Goal: Use online tool/utility: Utilize a website feature to perform a specific function

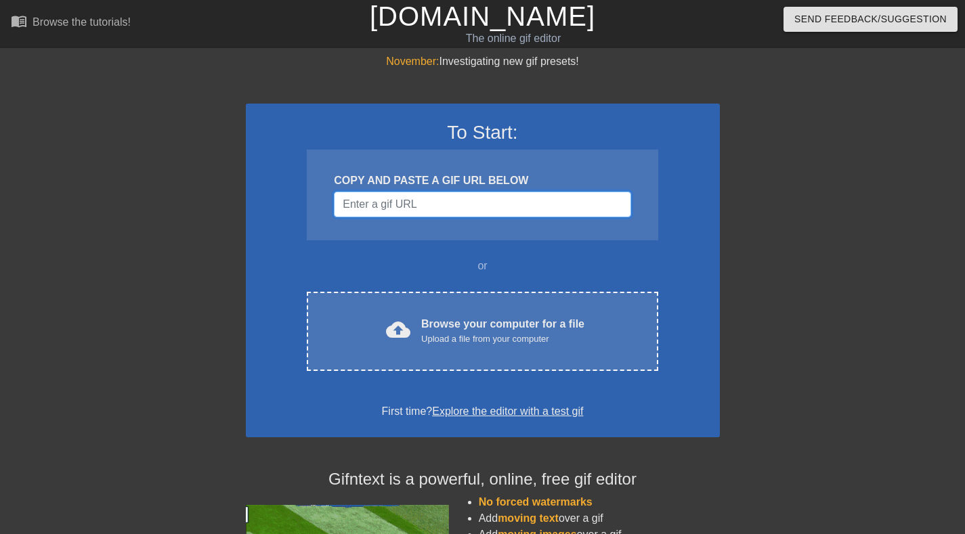
click at [402, 198] on input "Username" at bounding box center [482, 205] width 296 height 26
paste input "<img height="227.4774774774775px" src="[URL][DOMAIN_NAME]" width="404px" itemty…"
type input "<img height="227.4774774774775px" src="[URL][DOMAIN_NAME]" width="404px" itemty…"
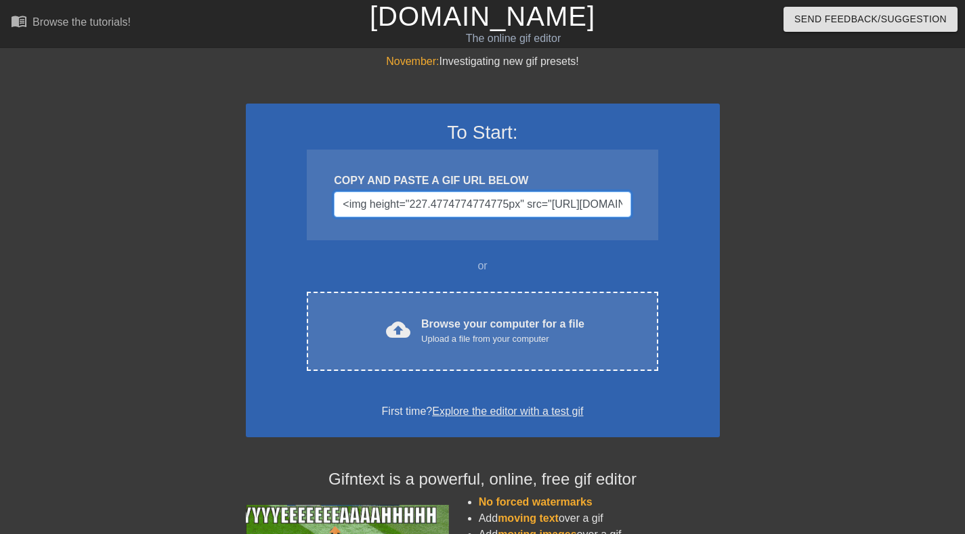
scroll to position [0, 1201]
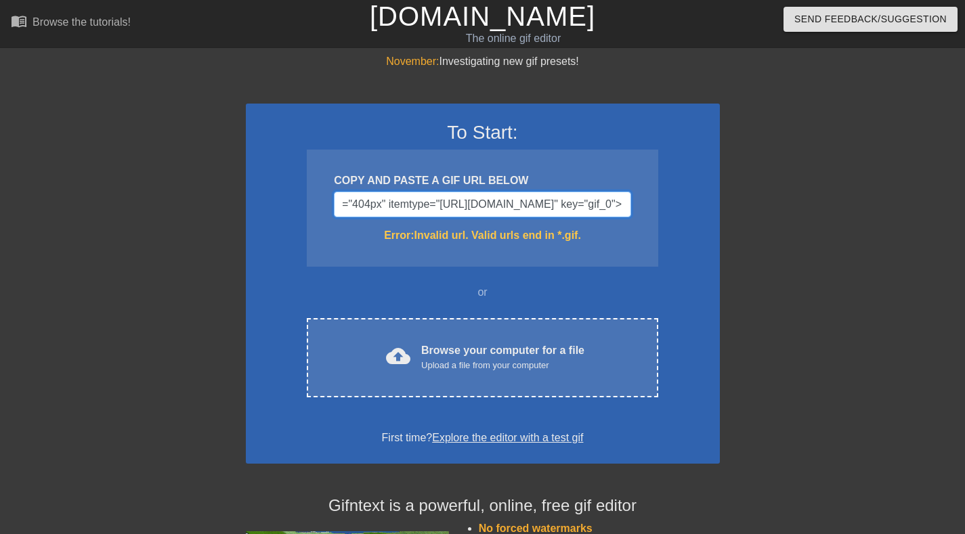
click at [541, 200] on input "<img height="227.4774774774775px" src="[URL][DOMAIN_NAME]" width="404px" itemty…" at bounding box center [482, 205] width 296 height 26
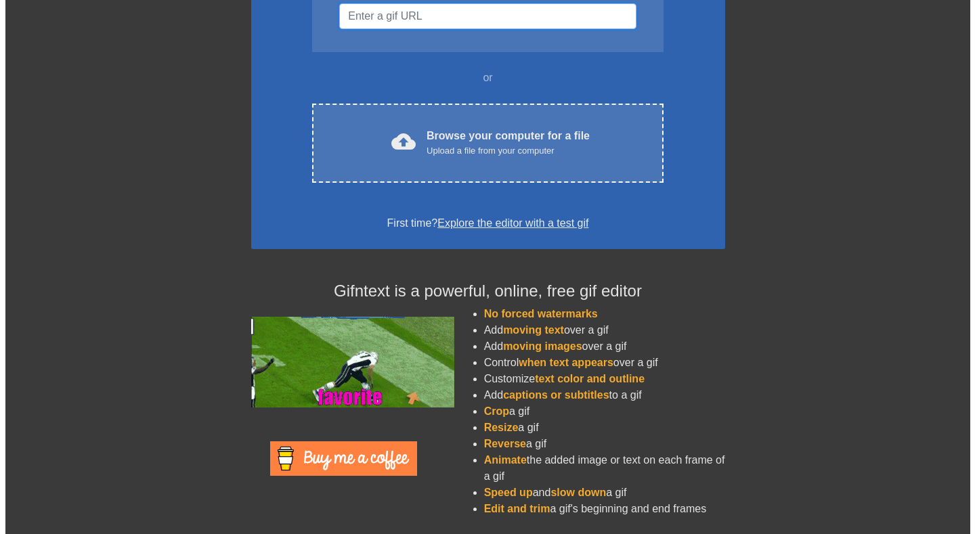
scroll to position [0, 0]
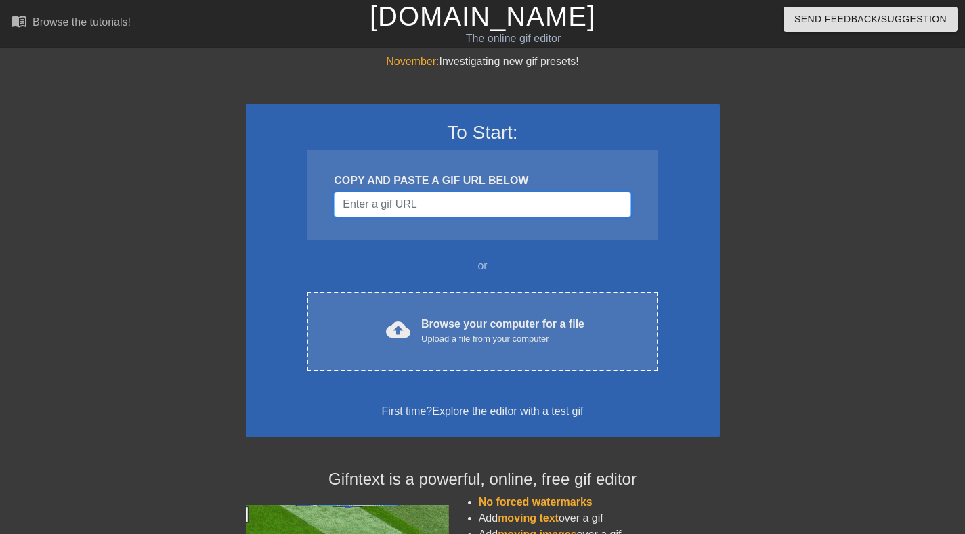
click at [412, 202] on input "Username" at bounding box center [482, 205] width 296 height 26
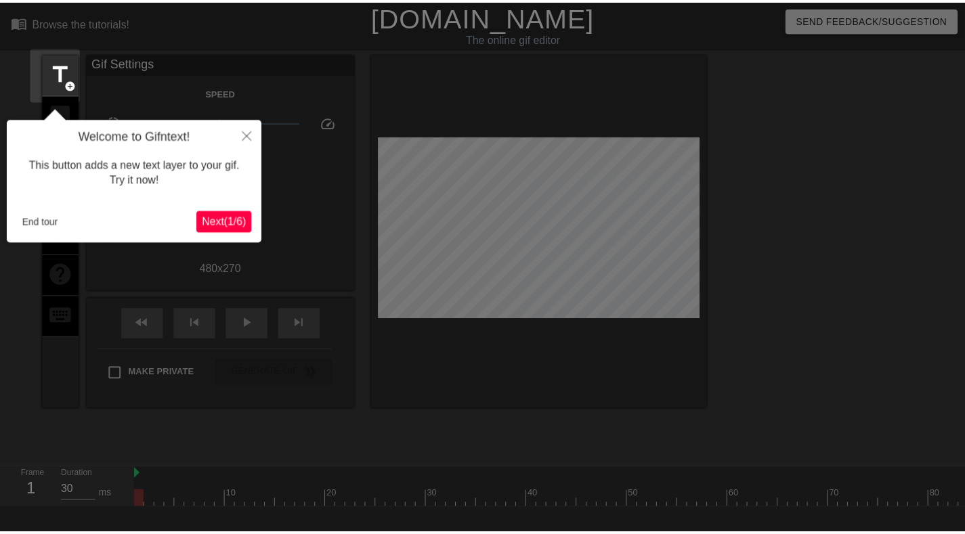
scroll to position [33, 0]
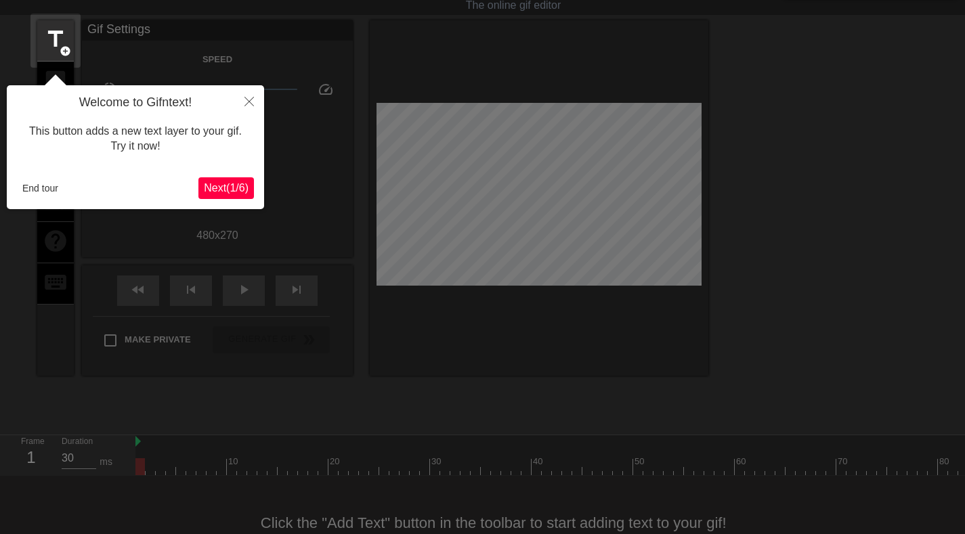
click at [215, 194] on span "Next ( 1 / 6 )" at bounding box center [226, 188] width 45 height 12
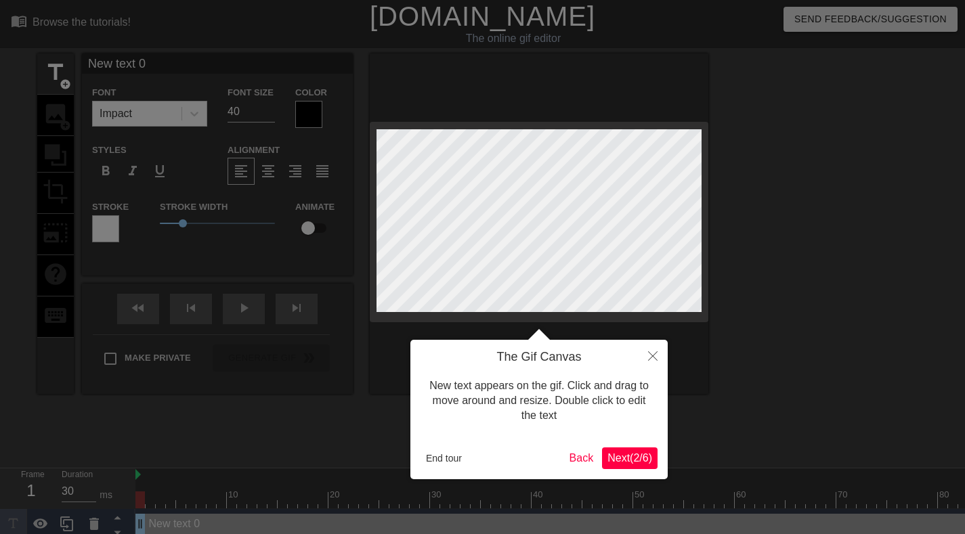
click at [613, 461] on span "Next ( 2 / 6 )" at bounding box center [629, 458] width 45 height 12
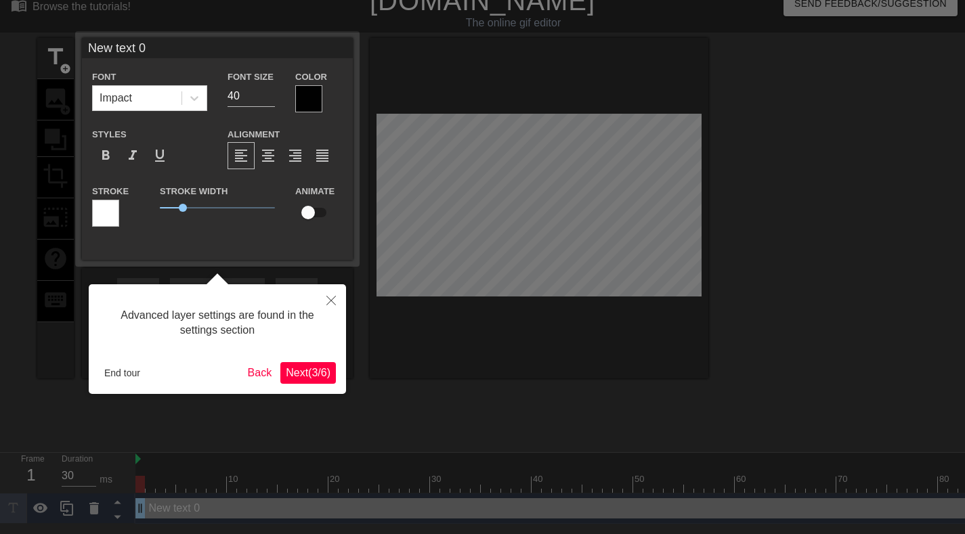
click at [327, 376] on span "Next ( 3 / 6 )" at bounding box center [308, 373] width 45 height 12
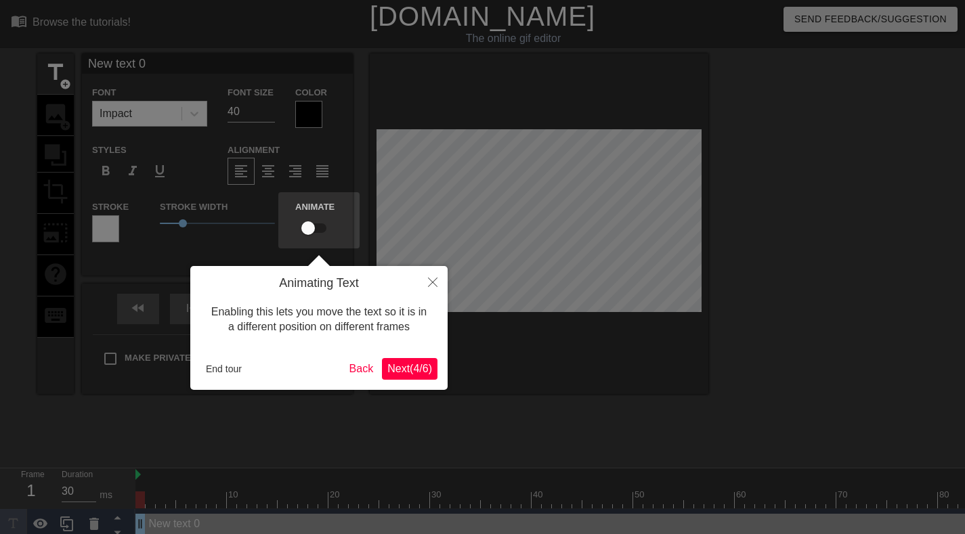
click at [435, 370] on button "Next ( 4 / 6 )" at bounding box center [410, 369] width 56 height 22
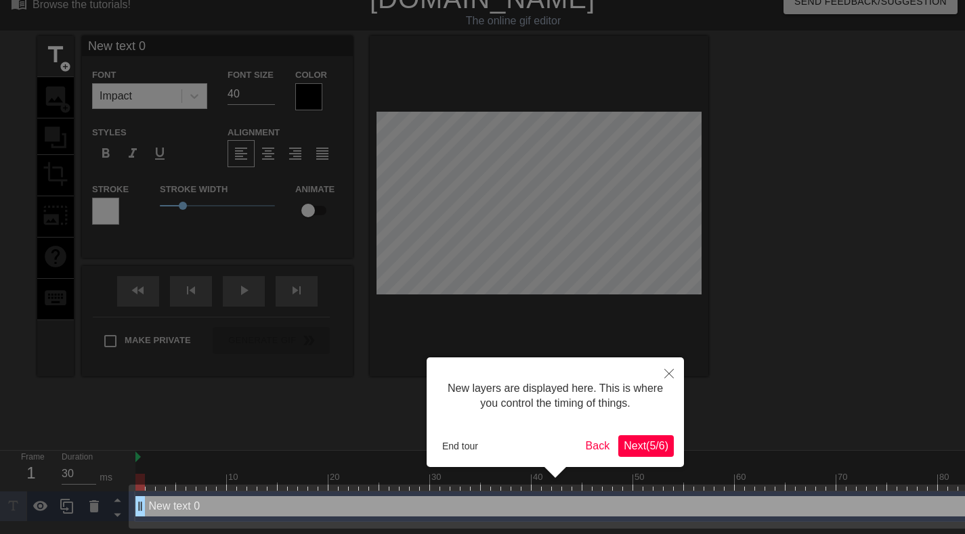
click at [645, 444] on span "Next ( 5 / 6 )" at bounding box center [645, 446] width 45 height 12
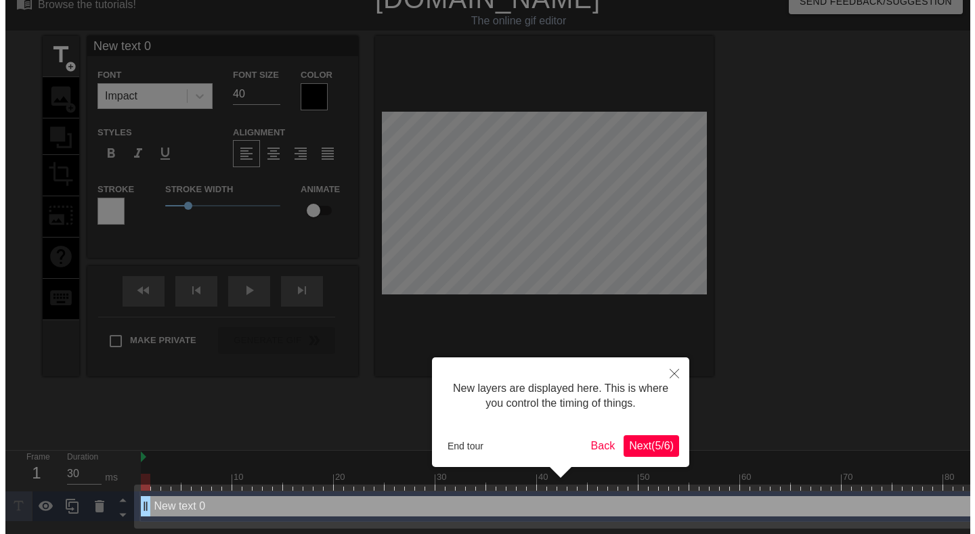
scroll to position [0, 0]
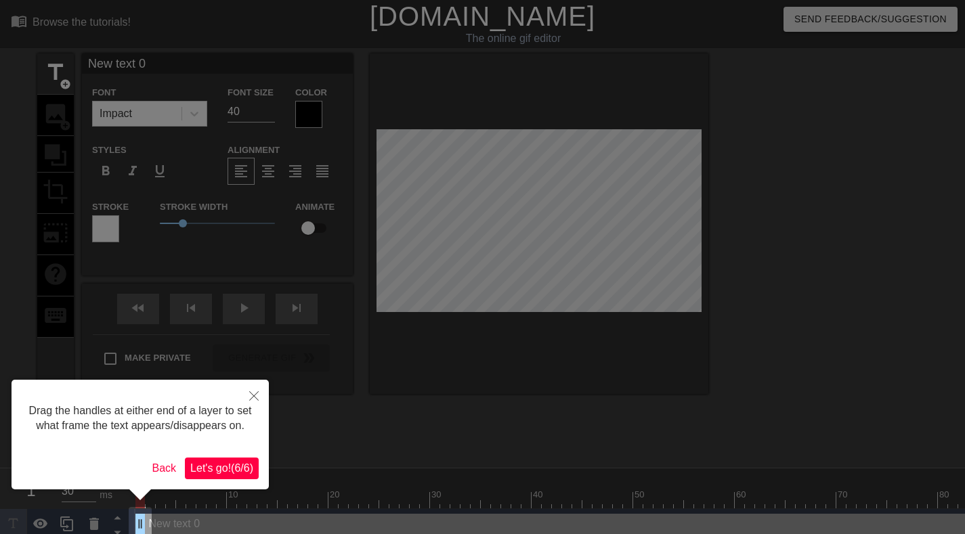
click at [232, 467] on span "Let's go! ( 6 / 6 )" at bounding box center [221, 468] width 63 height 12
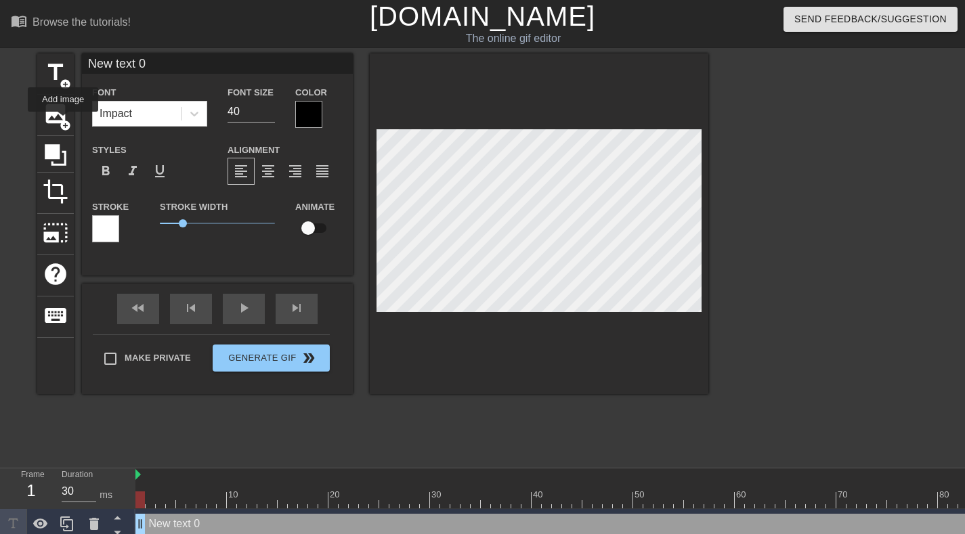
click at [63, 121] on span "add_circle" at bounding box center [66, 126] width 12 height 12
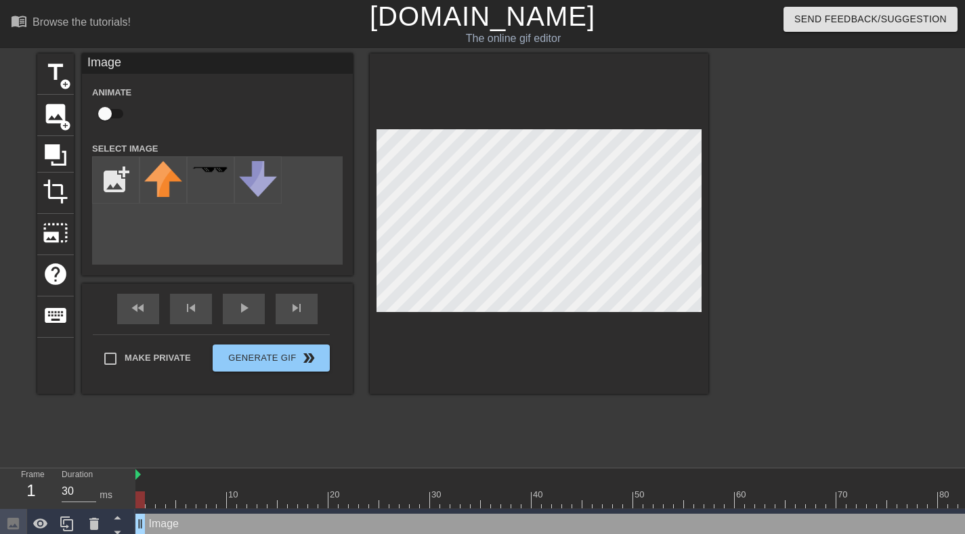
click at [117, 177] on input "file" at bounding box center [116, 180] width 46 height 46
click at [106, 180] on input "file" at bounding box center [116, 180] width 46 height 46
type input "C:\fakepath\Image (2).jpg"
click at [157, 189] on img at bounding box center [163, 189] width 38 height 57
click at [519, 120] on div at bounding box center [539, 223] width 338 height 340
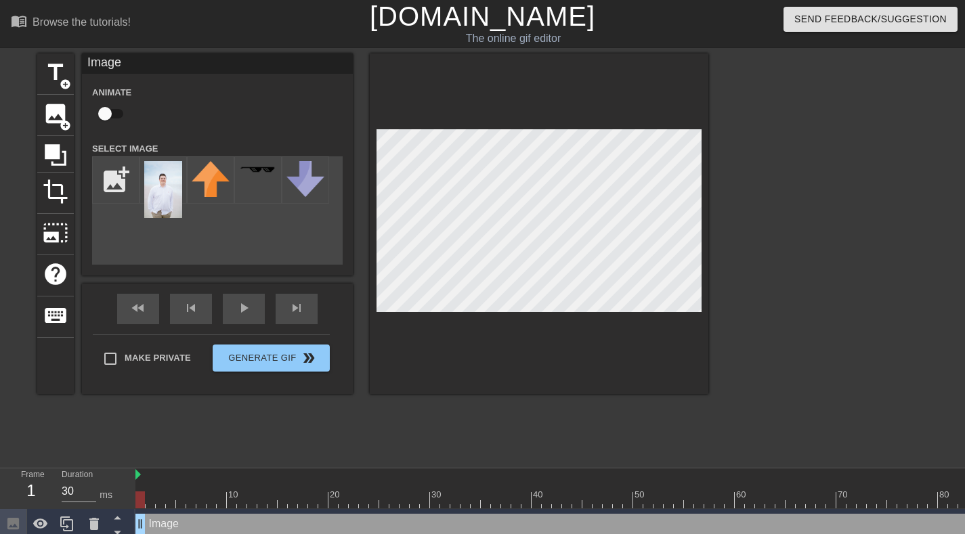
click at [538, 343] on div at bounding box center [539, 223] width 338 height 340
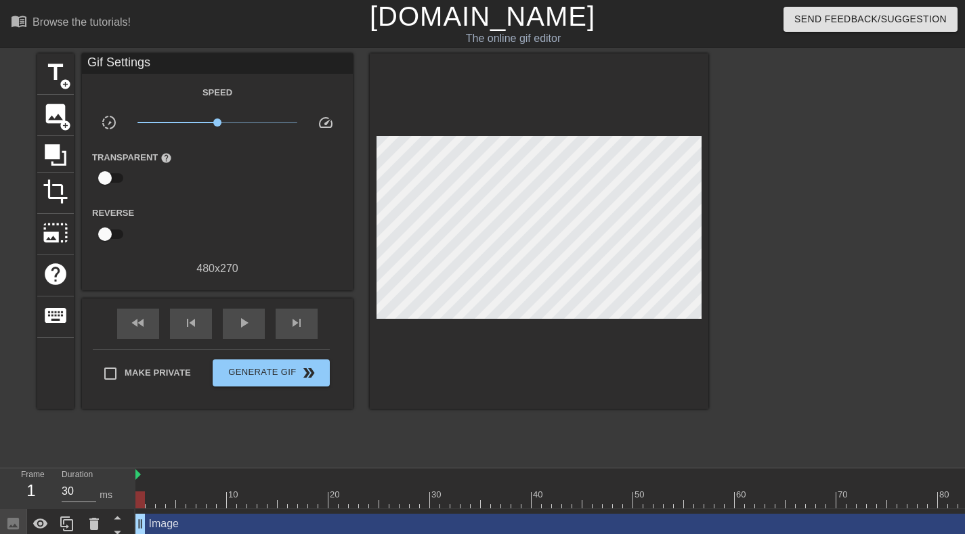
drag, startPoint x: 533, startPoint y: 317, endPoint x: 801, endPoint y: 252, distance: 275.8
click at [801, 252] on div at bounding box center [825, 256] width 203 height 406
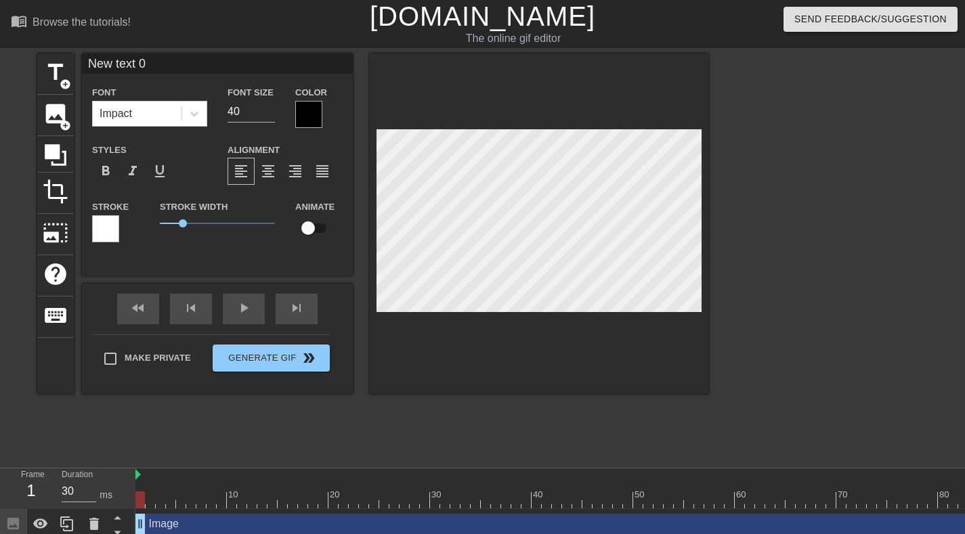
click at [521, 368] on div at bounding box center [539, 223] width 338 height 340
click at [271, 356] on div "Make Private Generate Gif double_arrow" at bounding box center [211, 360] width 237 height 53
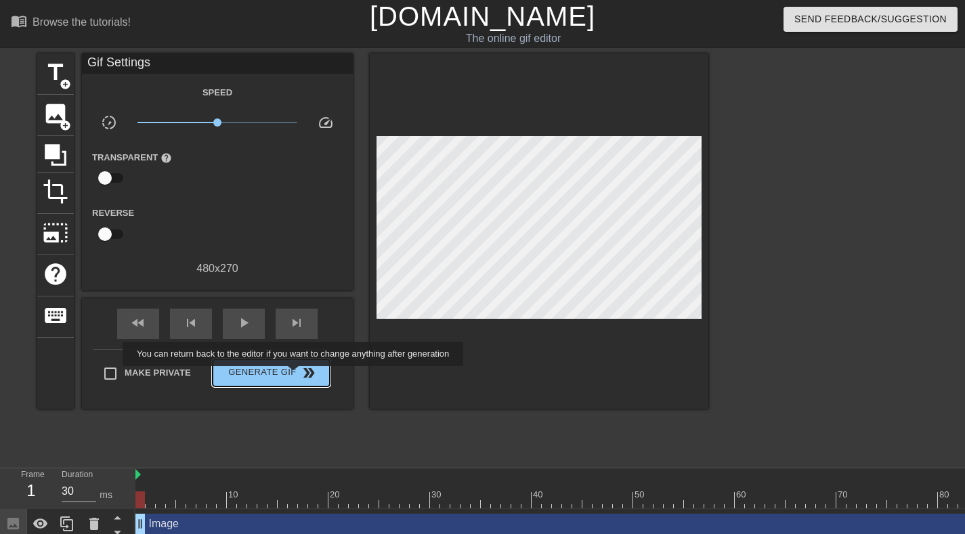
click at [294, 376] on span "Generate Gif double_arrow" at bounding box center [271, 373] width 106 height 16
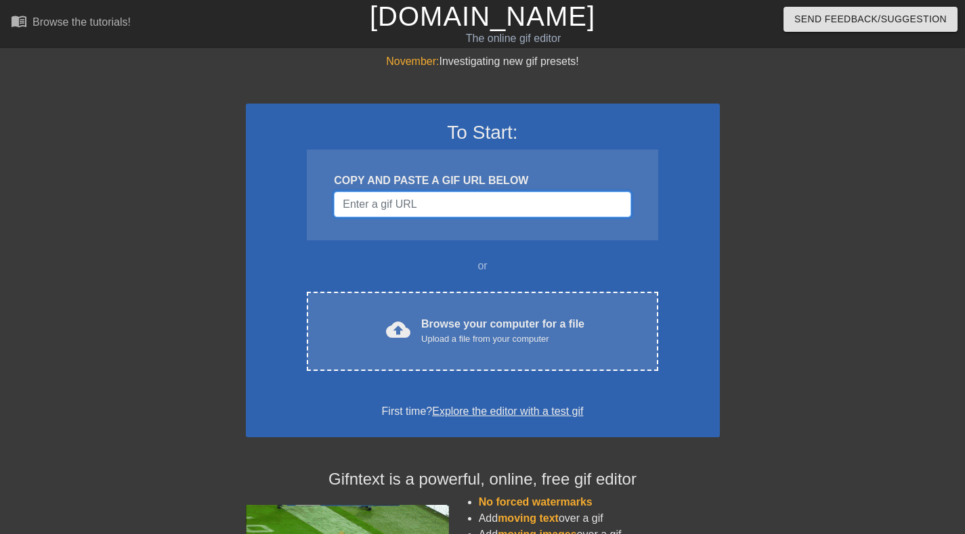
click at [416, 203] on input "Username" at bounding box center [482, 205] width 296 height 26
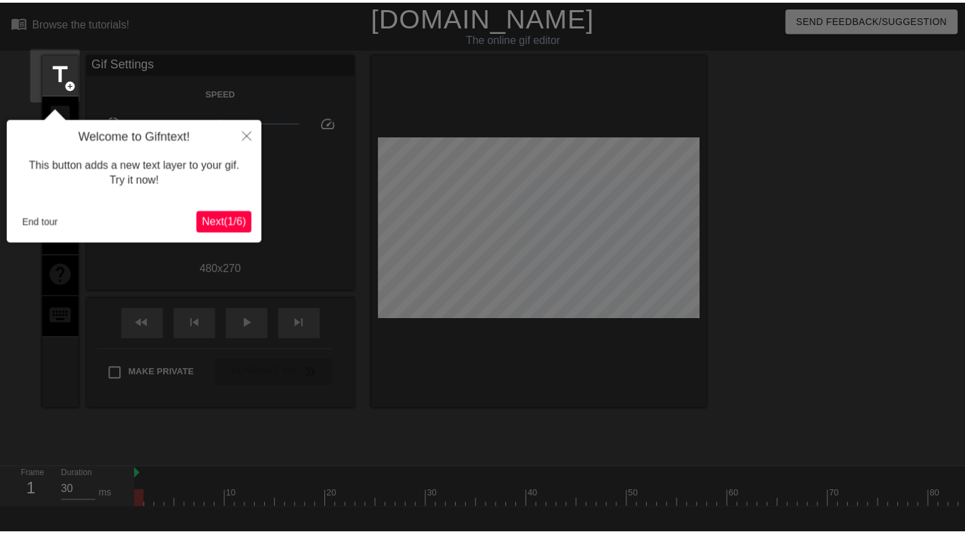
scroll to position [33, 0]
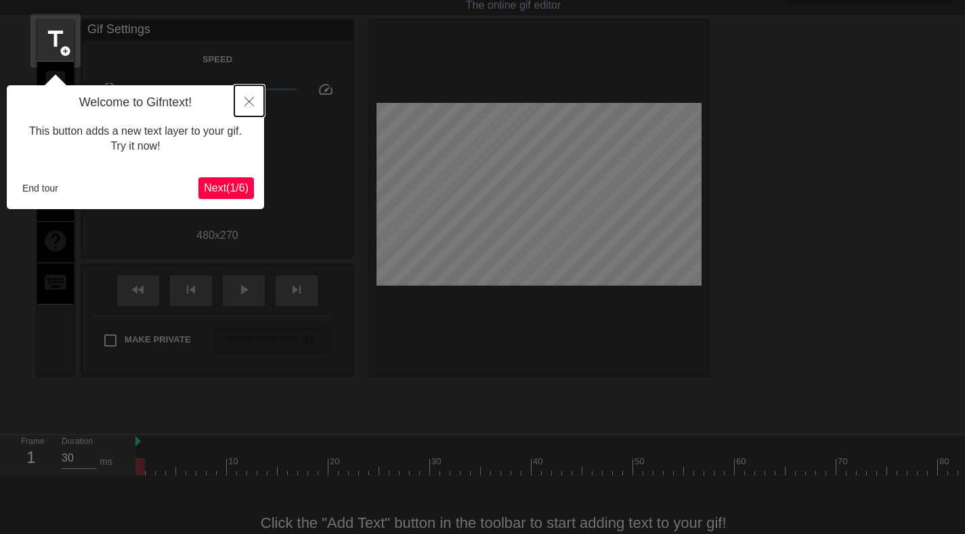
click at [250, 104] on icon "Close" at bounding box center [248, 101] width 9 height 9
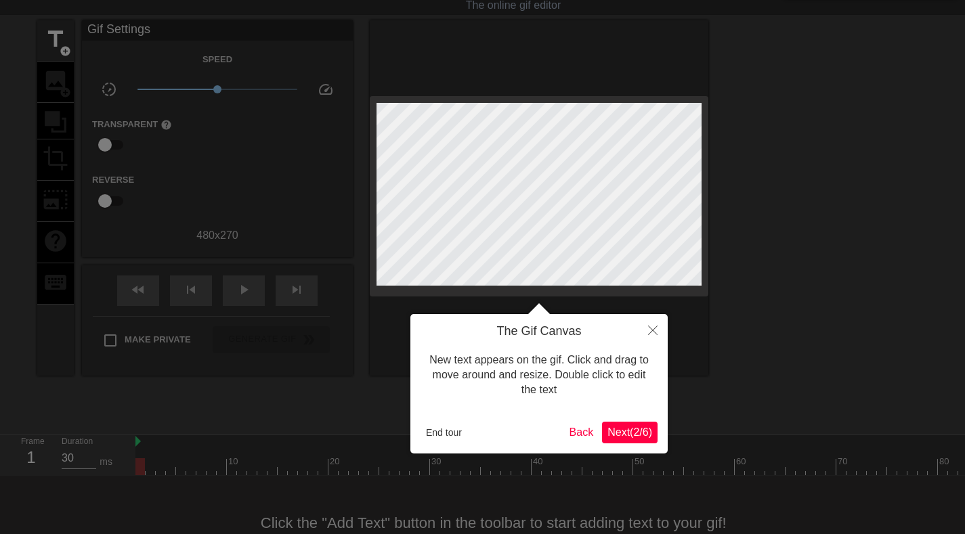
scroll to position [0, 0]
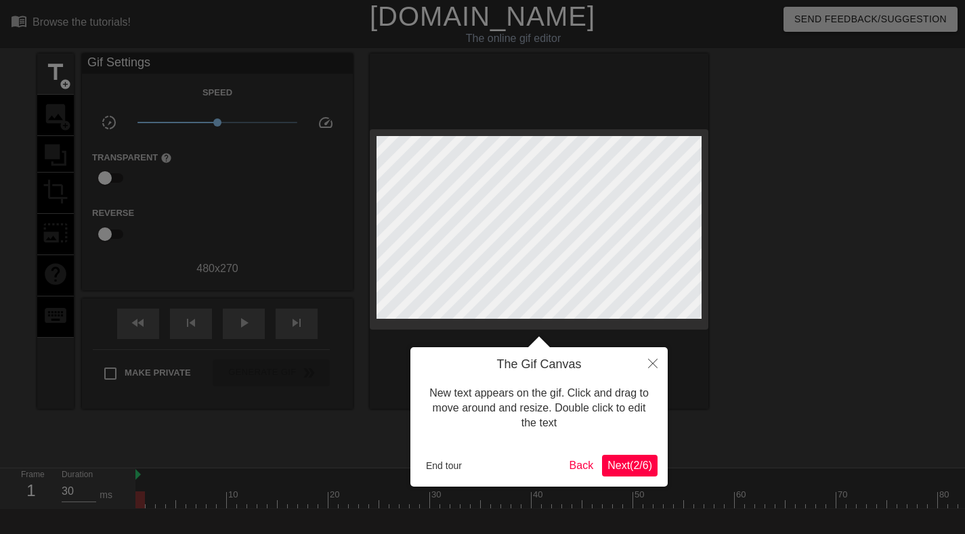
click at [625, 460] on span "Next ( 2 / 6 )" at bounding box center [629, 466] width 45 height 12
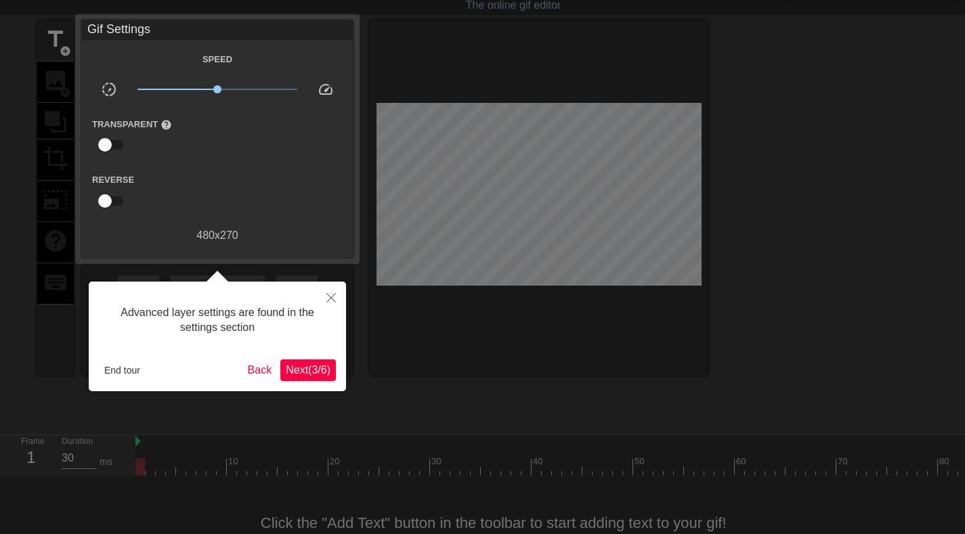
click at [299, 371] on span "Next ( 3 / 6 )" at bounding box center [308, 370] width 45 height 12
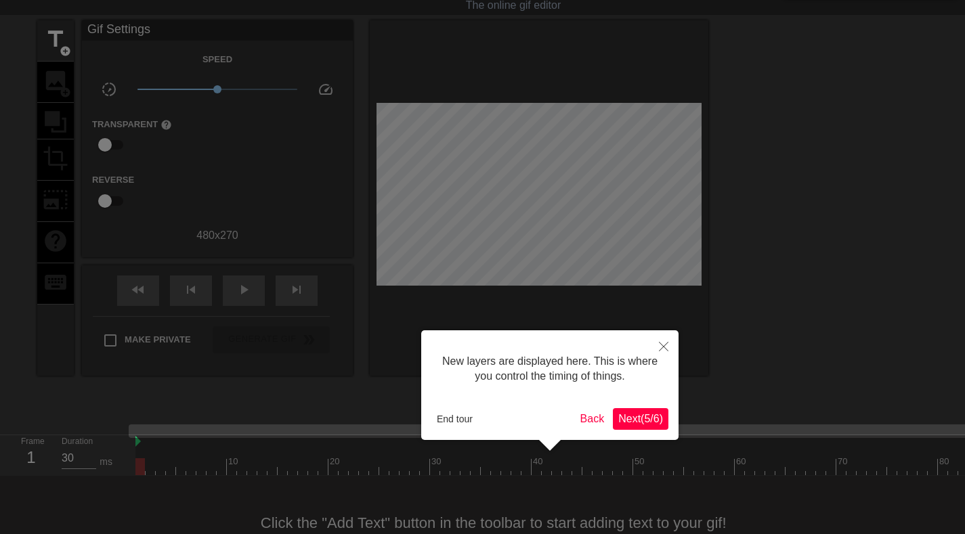
click at [659, 418] on span "Next ( 5 / 6 )" at bounding box center [640, 419] width 45 height 12
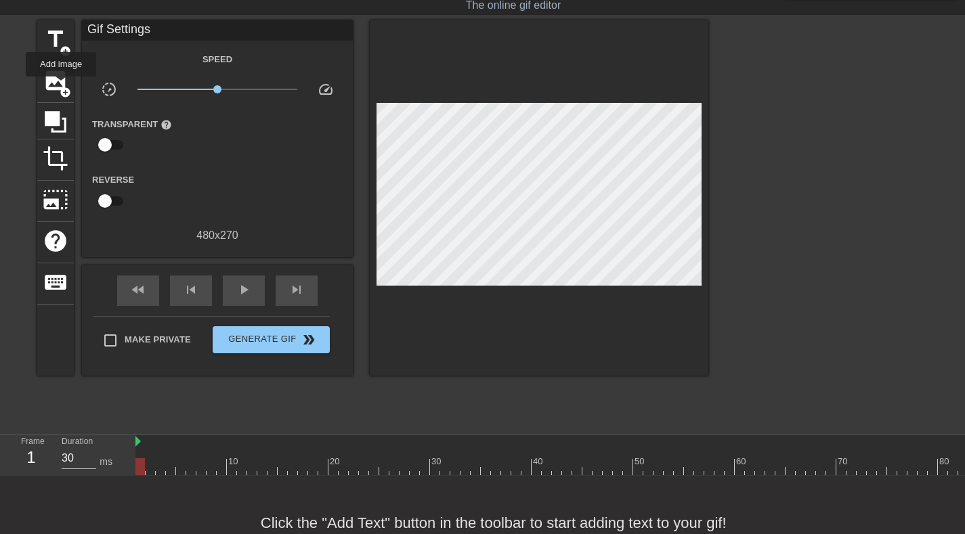
click at [61, 87] on span "add_circle" at bounding box center [66, 93] width 12 height 12
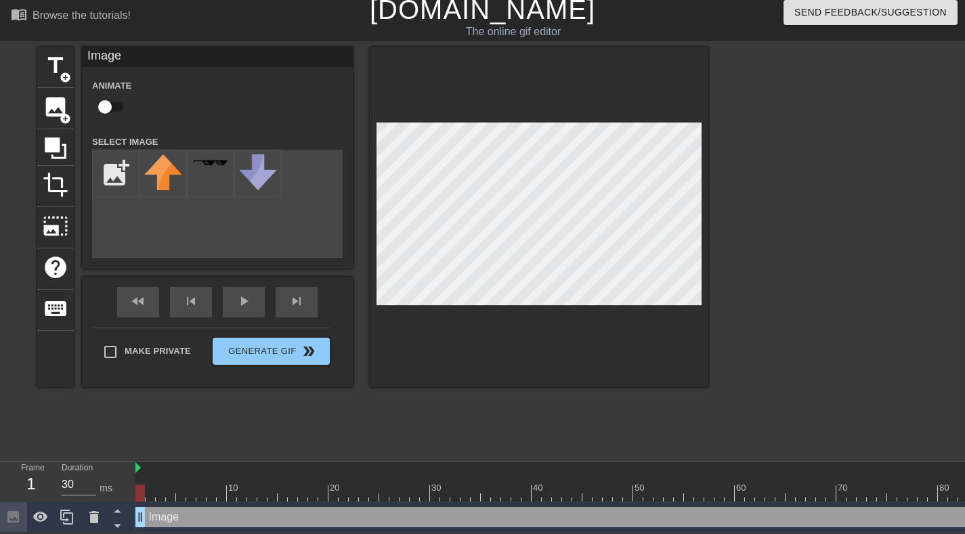
scroll to position [0, 0]
click at [120, 167] on input "file" at bounding box center [116, 173] width 46 height 46
click at [116, 167] on input "file" at bounding box center [116, 173] width 46 height 46
type input "C:\fakepath\Vern.jpg"
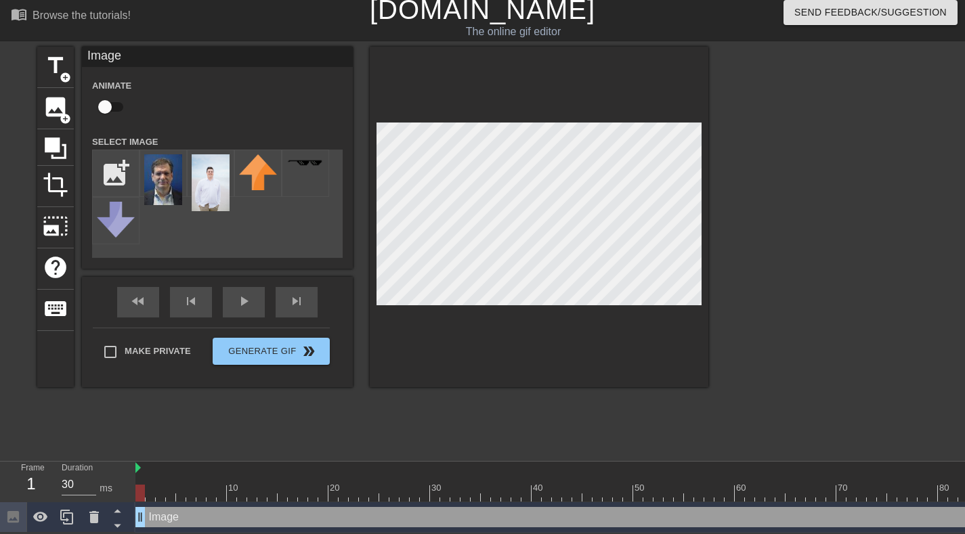
click at [173, 168] on img at bounding box center [163, 179] width 38 height 51
click at [210, 169] on img at bounding box center [211, 182] width 38 height 57
click at [551, 468] on div "menu_book Browse the tutorials! Gifntext.com The online gif editor Send Feedbac…" at bounding box center [482, 263] width 965 height 540
click at [535, 303] on div at bounding box center [539, 217] width 338 height 340
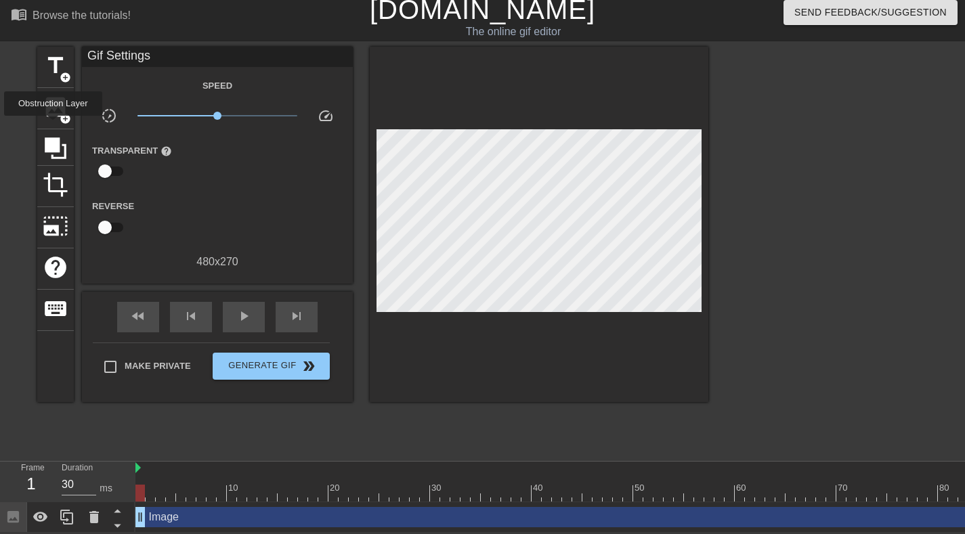
click at [53, 135] on icon at bounding box center [56, 148] width 26 height 26
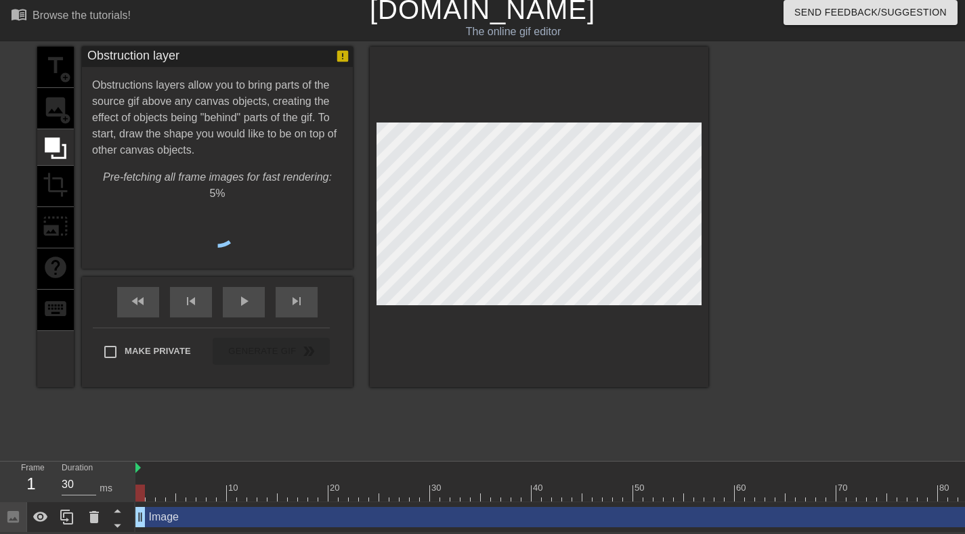
click at [54, 98] on div "title add_circle image add_circle crop photo_size_select_large help keyboard" at bounding box center [55, 217] width 37 height 340
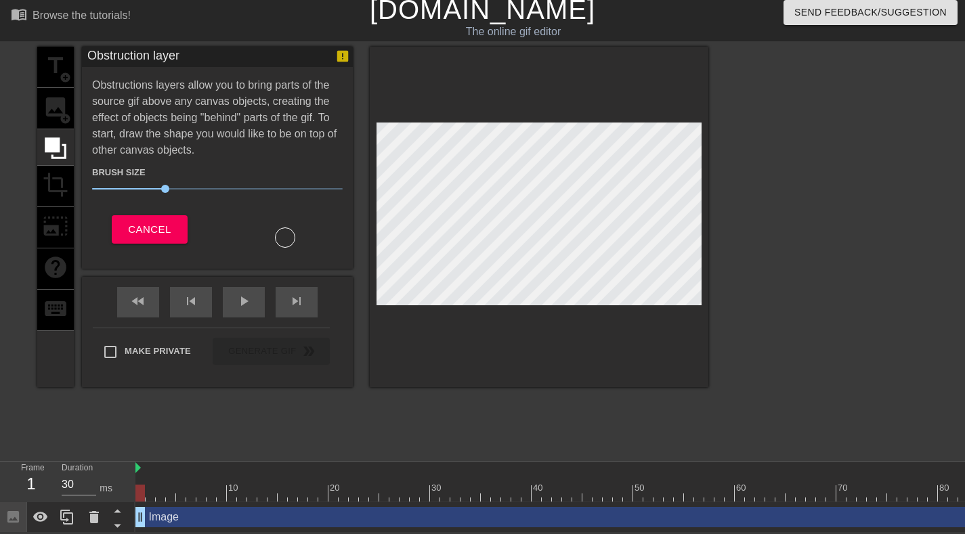
click at [60, 93] on div "title add_circle image add_circle crop photo_size_select_large help keyboard" at bounding box center [55, 217] width 37 height 340
click at [161, 225] on span "Cancel" at bounding box center [149, 230] width 43 height 18
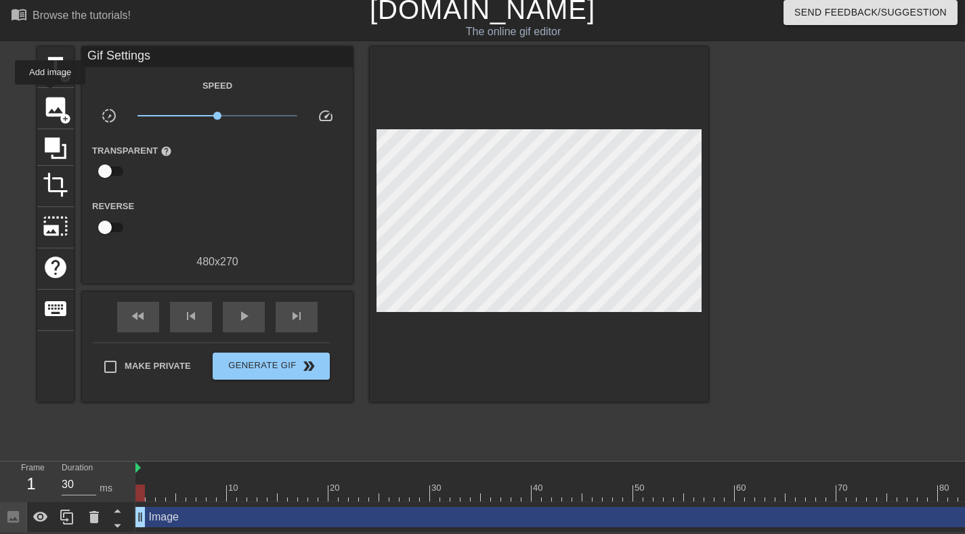
click at [50, 94] on span "image" at bounding box center [56, 107] width 26 height 26
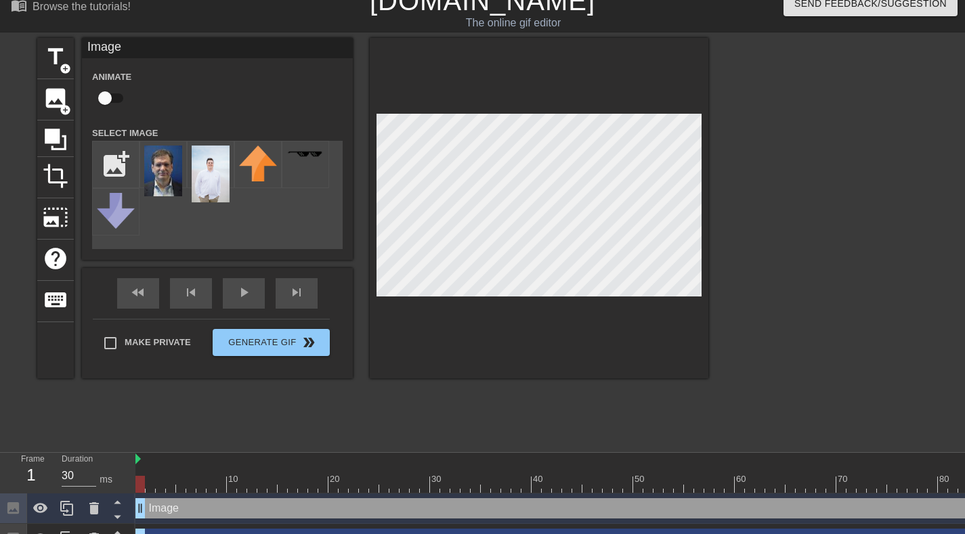
click at [156, 170] on img at bounding box center [163, 171] width 38 height 51
click at [212, 167] on img at bounding box center [211, 174] width 38 height 57
click at [353, 185] on div "title add_circle image add_circle crop photo_size_select_large help keyboard Im…" at bounding box center [372, 208] width 671 height 340
click at [542, 533] on html "menu_book Browse the tutorials! Gifntext.com The online gif editor Send Feedbac…" at bounding box center [482, 269] width 965 height 570
click at [545, 108] on div at bounding box center [539, 208] width 338 height 340
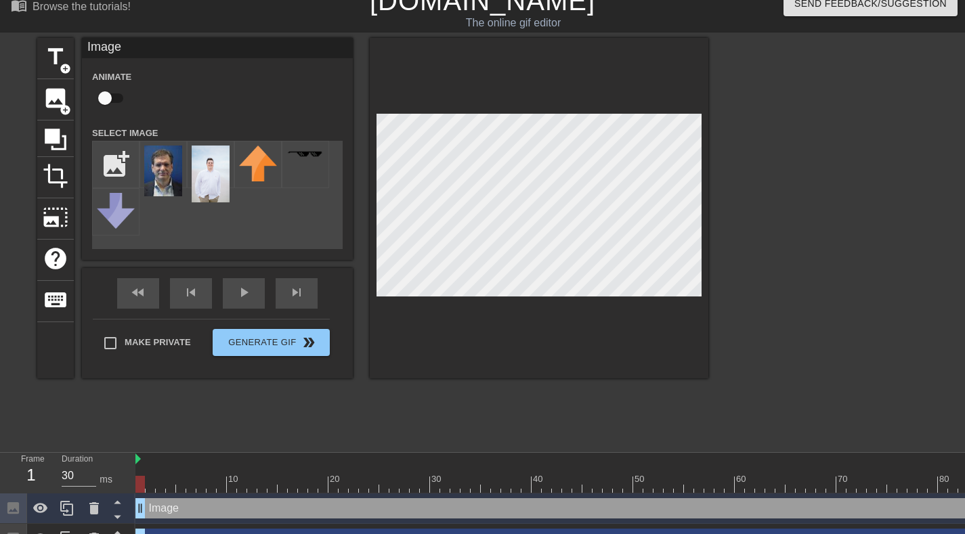
click at [541, 102] on div at bounding box center [539, 208] width 338 height 340
click at [516, 399] on div "title add_circle image add_circle crop photo_size_select_large help keyboard Im…" at bounding box center [372, 241] width 671 height 406
click at [544, 82] on div at bounding box center [539, 208] width 338 height 340
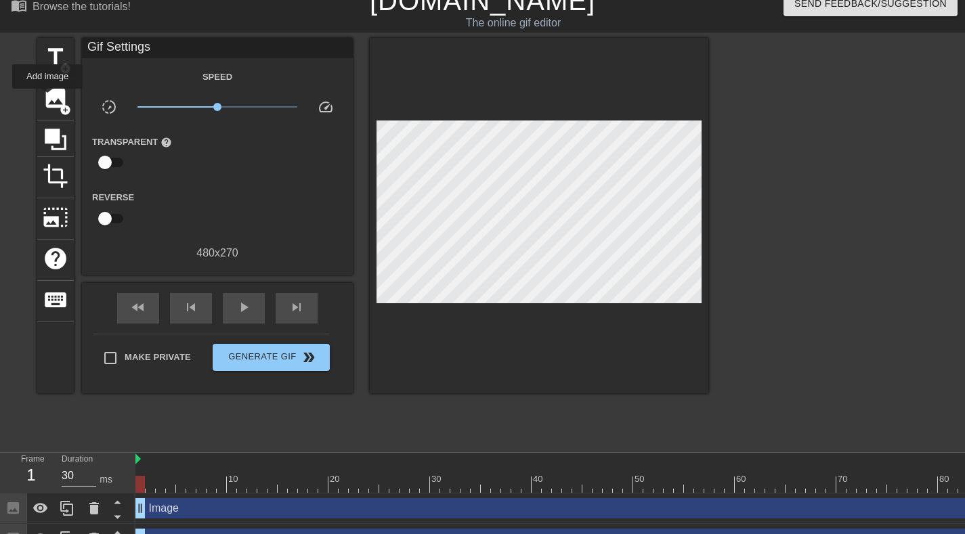
click at [47, 98] on span "image" at bounding box center [56, 98] width 26 height 26
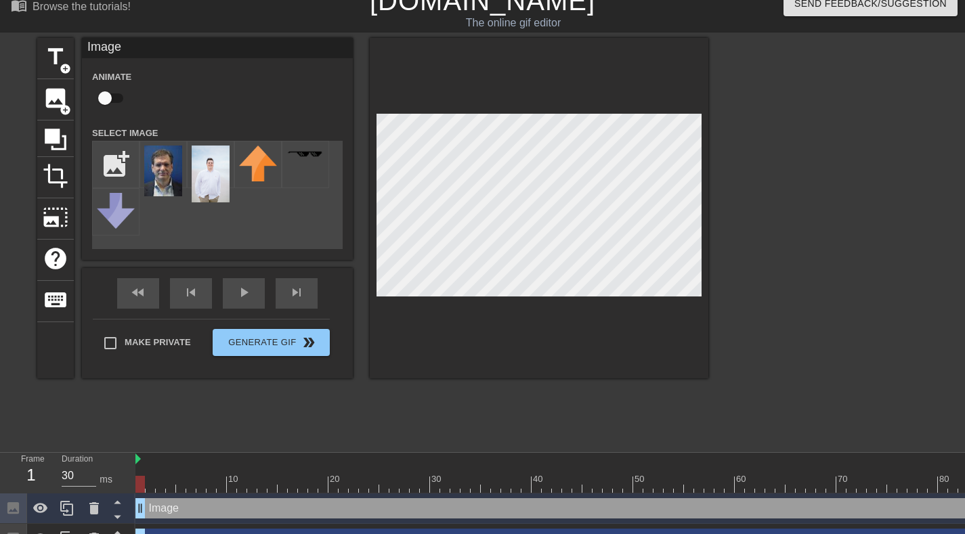
click at [165, 171] on img at bounding box center [163, 171] width 38 height 51
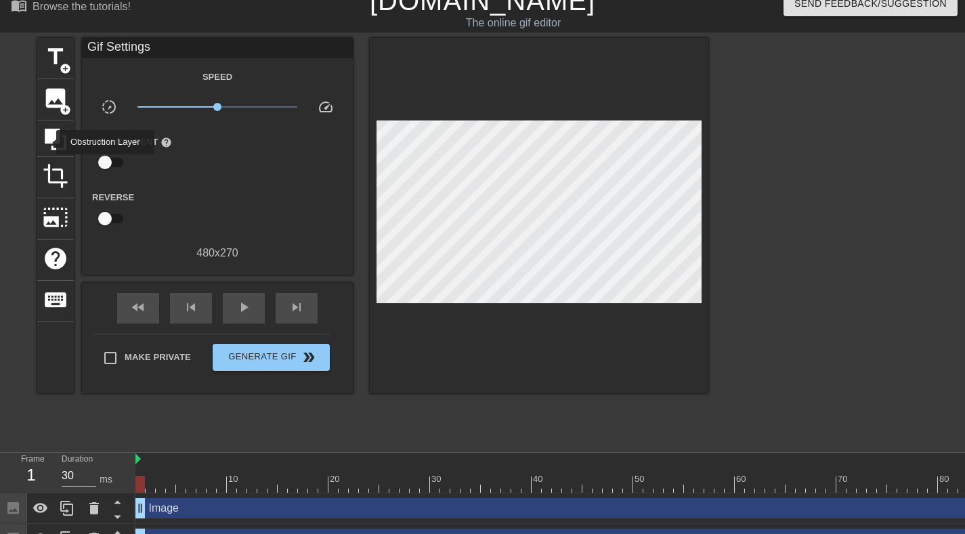
click at [48, 137] on icon at bounding box center [56, 140] width 22 height 22
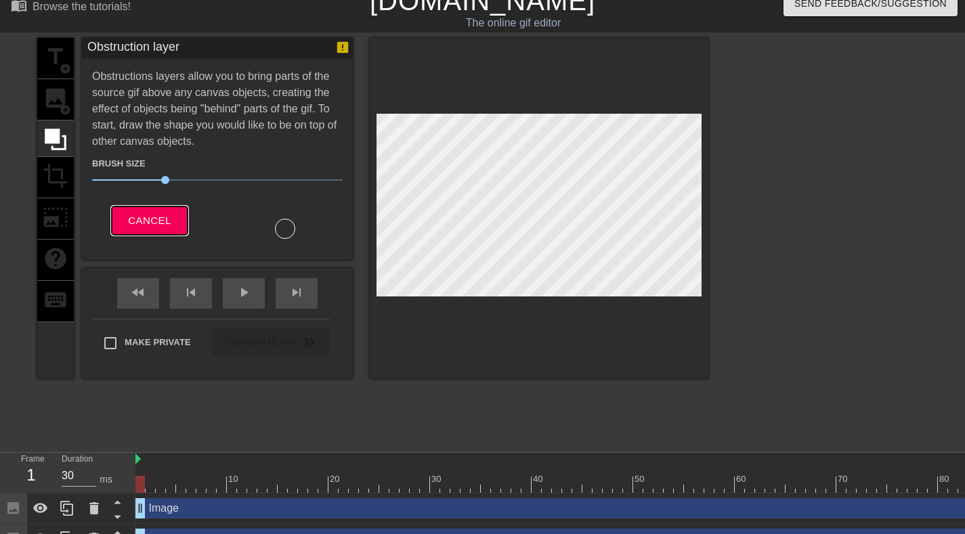
click at [150, 213] on span "Cancel" at bounding box center [149, 221] width 43 height 18
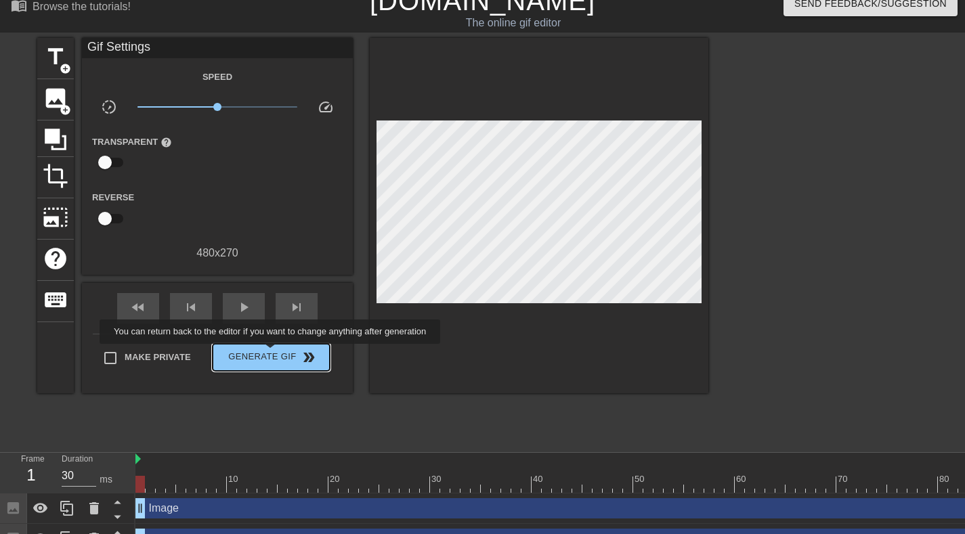
click at [271, 353] on span "Generate Gif double_arrow" at bounding box center [271, 357] width 106 height 16
